Goal: Task Accomplishment & Management: Use online tool/utility

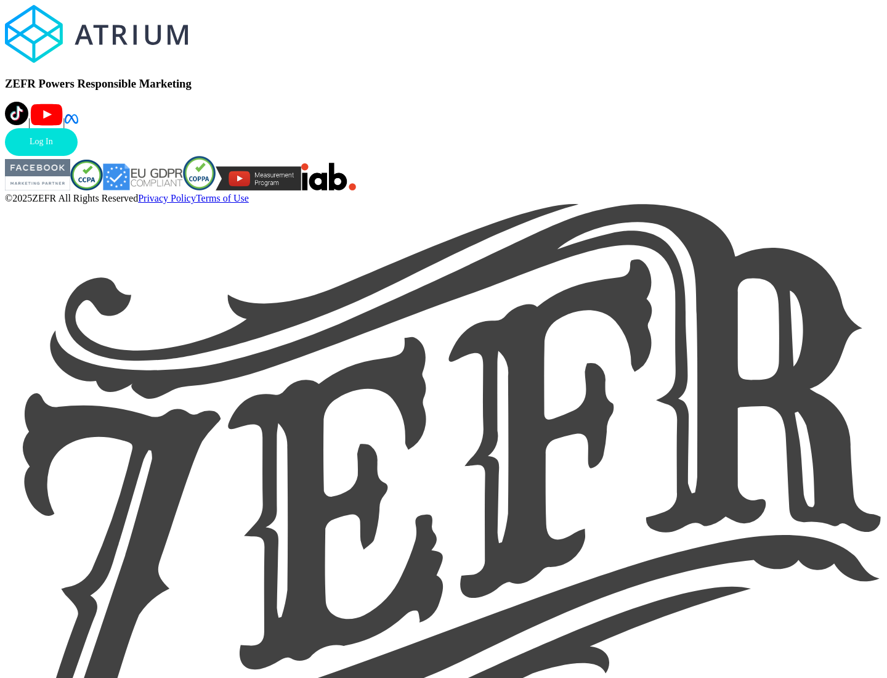
click at [78, 156] on link "Log In" at bounding box center [41, 142] width 73 height 28
